Goal: Transaction & Acquisition: Obtain resource

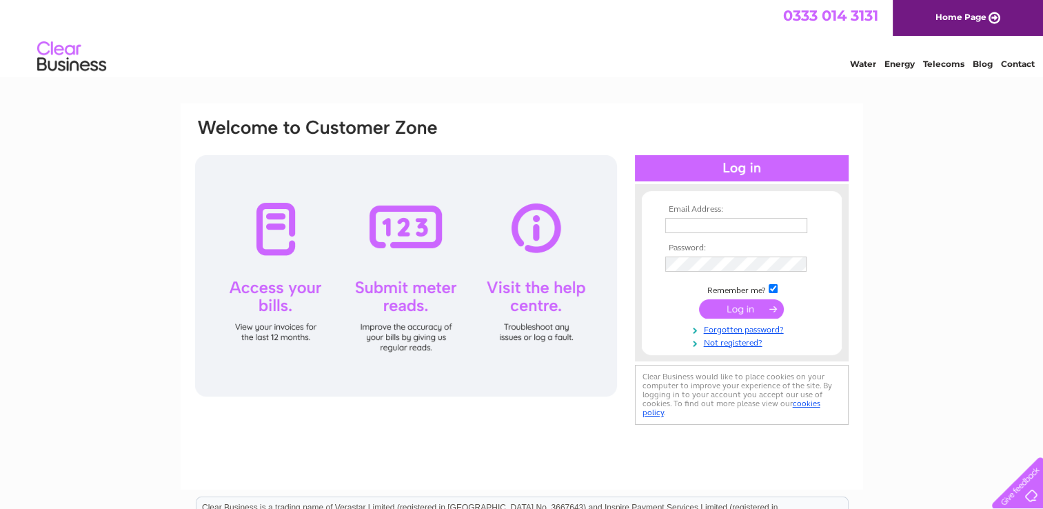
type input "[EMAIL_ADDRESS][DOMAIN_NAME]"
click at [744, 311] on input "submit" at bounding box center [741, 308] width 85 height 19
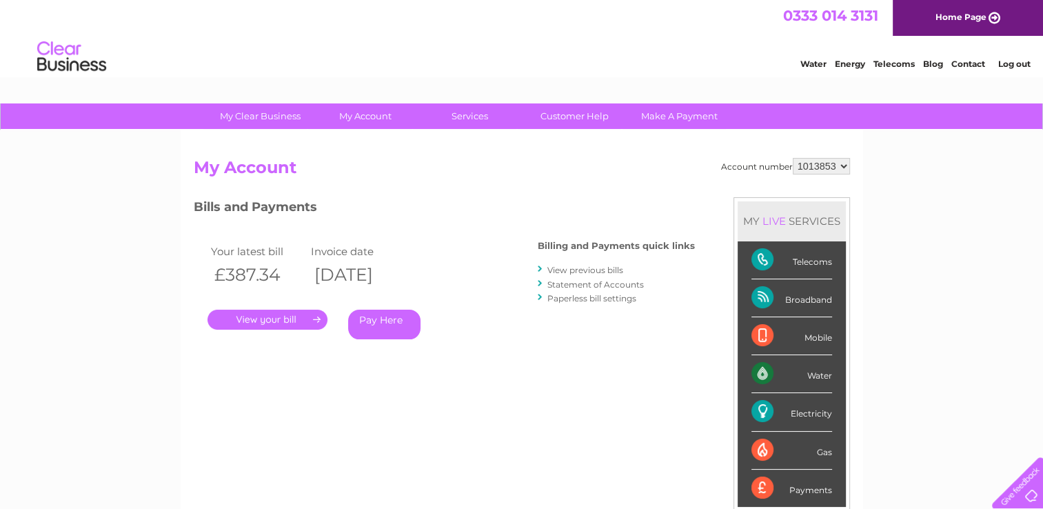
click at [256, 316] on link "." at bounding box center [267, 319] width 120 height 20
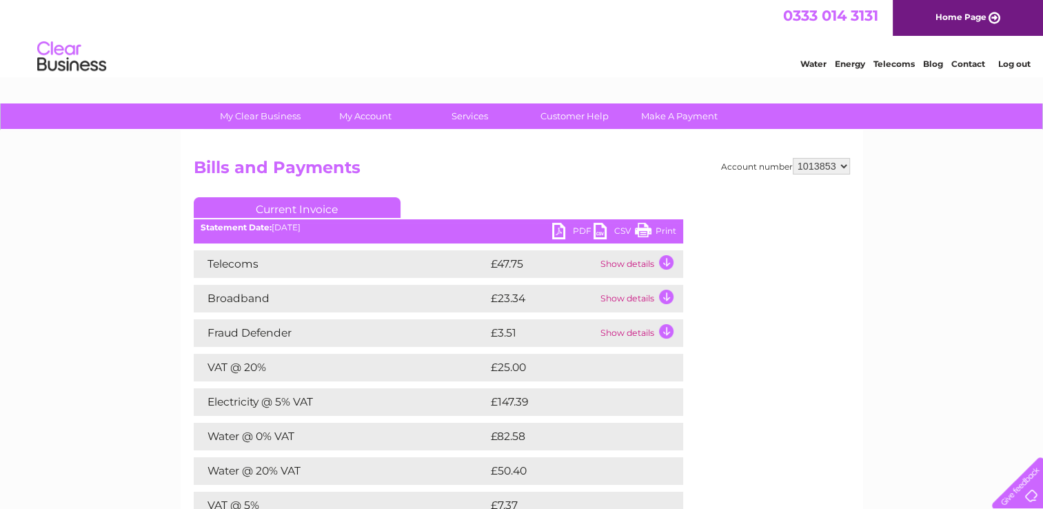
click at [562, 236] on link "PDF" at bounding box center [572, 233] width 41 height 20
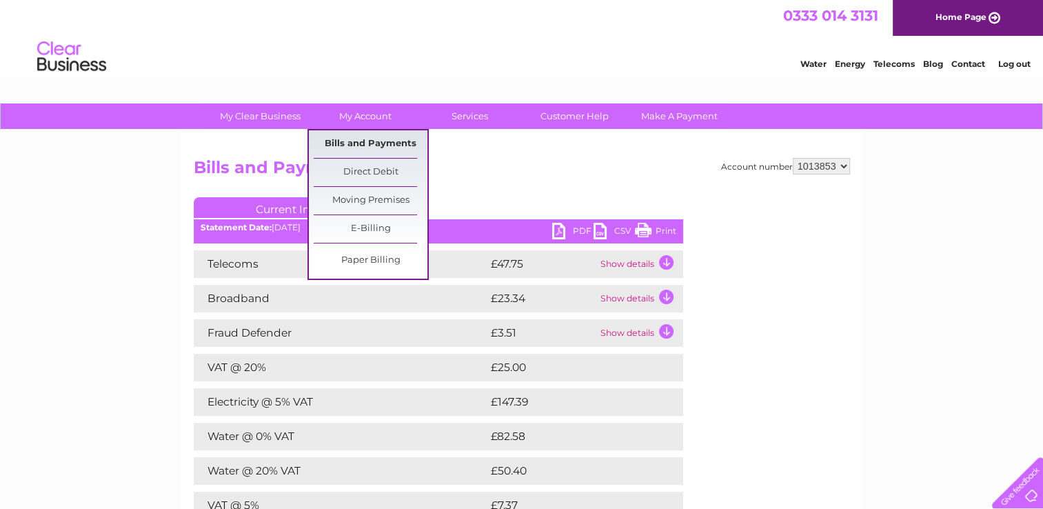
click at [374, 147] on link "Bills and Payments" at bounding box center [371, 144] width 114 height 28
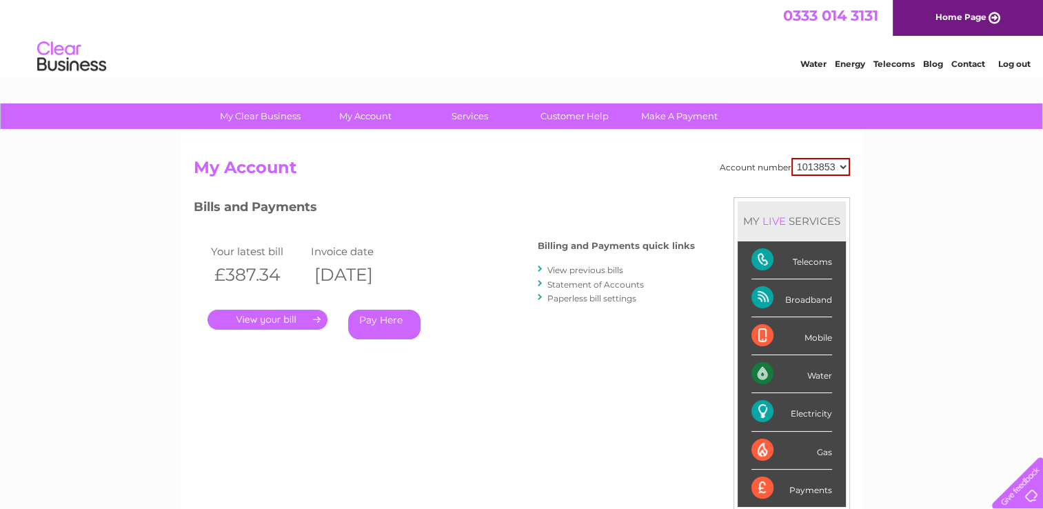
click at [269, 320] on link "." at bounding box center [267, 319] width 120 height 20
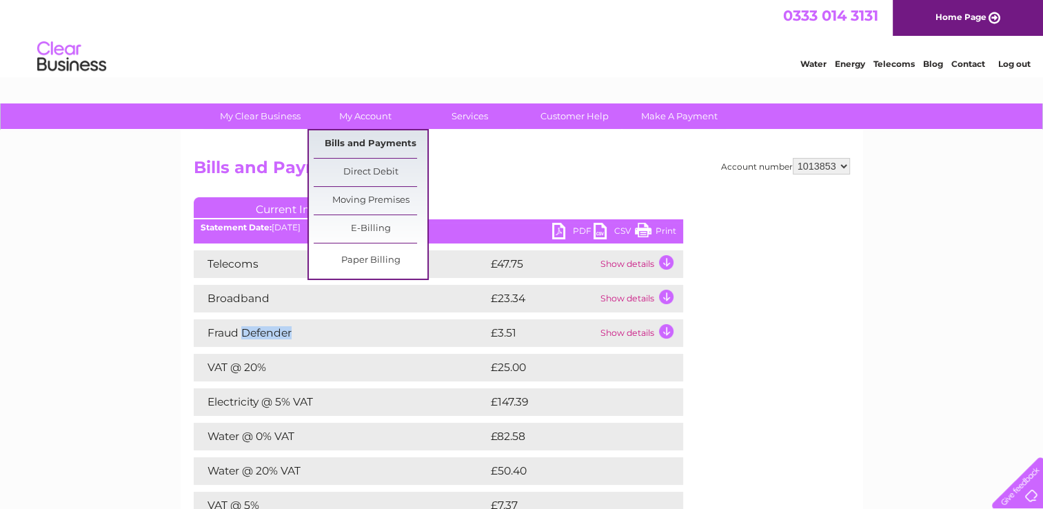
click at [358, 145] on link "Bills and Payments" at bounding box center [371, 144] width 114 height 28
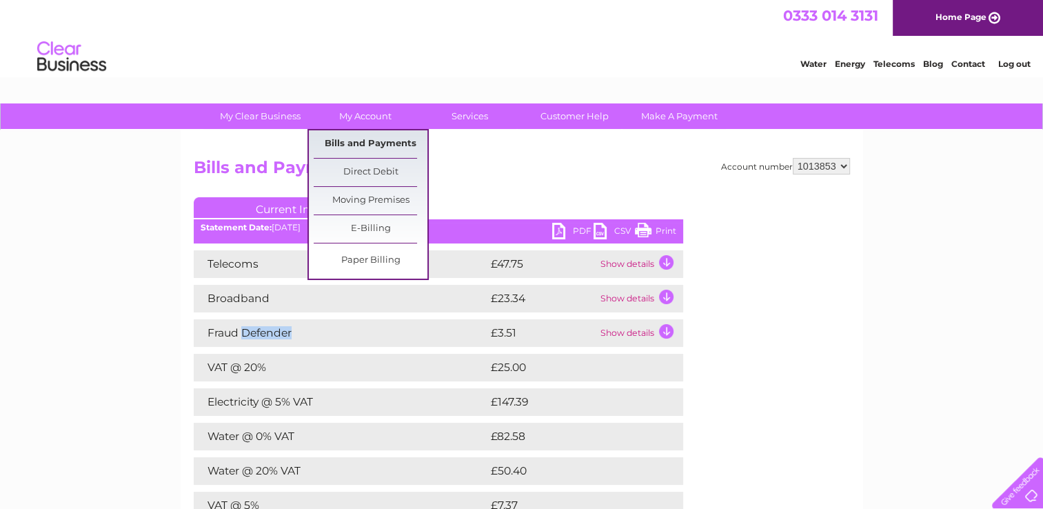
drag, startPoint x: 358, startPoint y: 145, endPoint x: 334, endPoint y: 142, distance: 24.3
click at [334, 142] on link "Bills and Payments" at bounding box center [371, 144] width 114 height 28
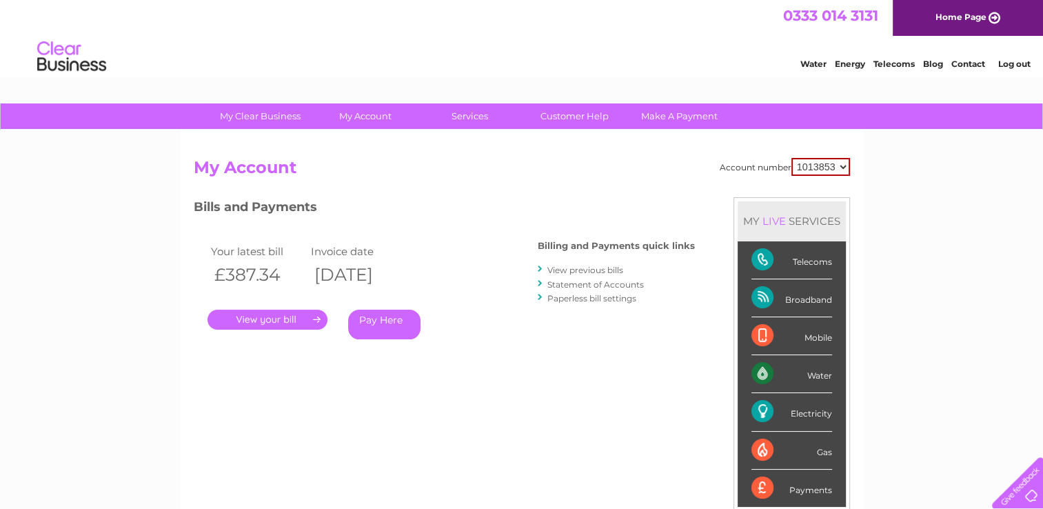
click at [589, 269] on link "View previous bills" at bounding box center [585, 270] width 76 height 10
